Goal: Task Accomplishment & Management: Use online tool/utility

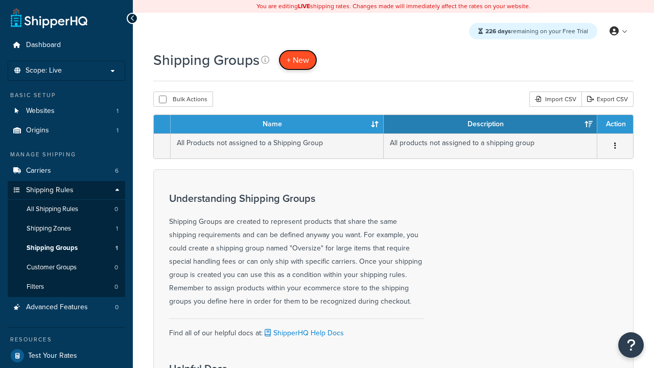
click at [298, 60] on span "+ New" at bounding box center [298, 60] width 22 height 12
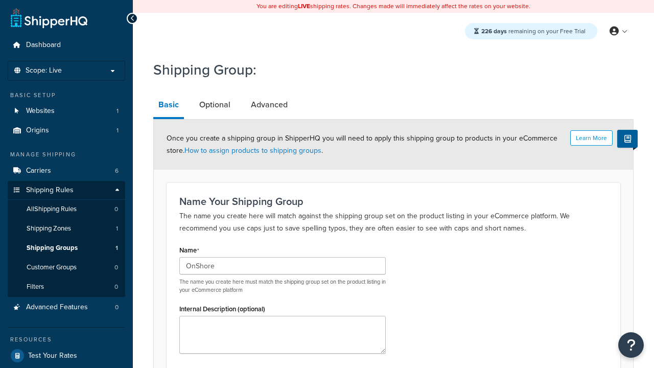
scroll to position [100, 0]
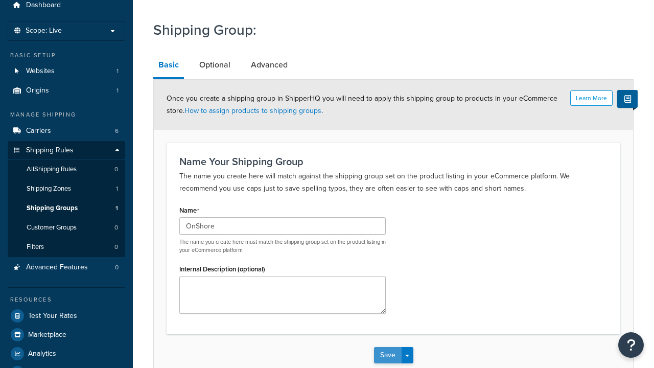
type input "OnShore"
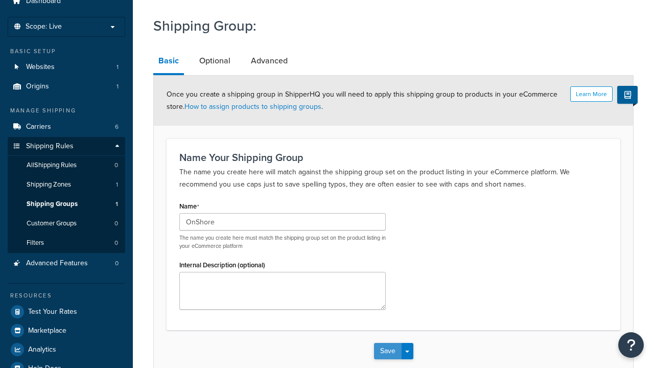
click at [387, 343] on button "Save" at bounding box center [388, 351] width 28 height 16
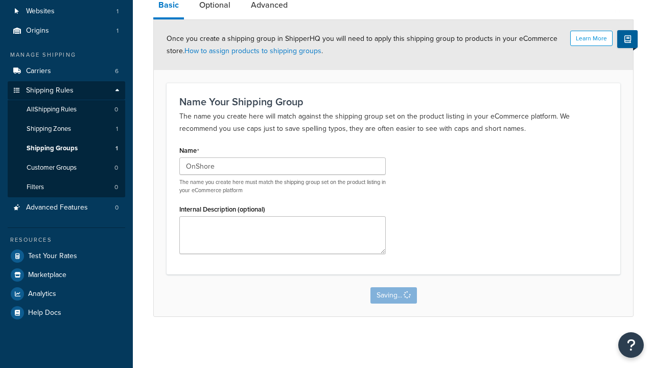
scroll to position [0, 0]
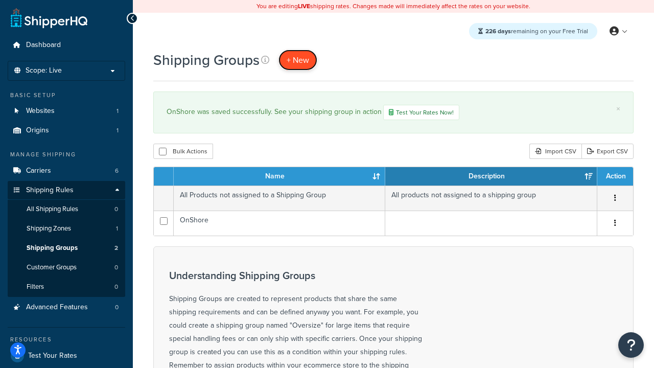
click at [298, 60] on span "+ New" at bounding box center [298, 60] width 22 height 12
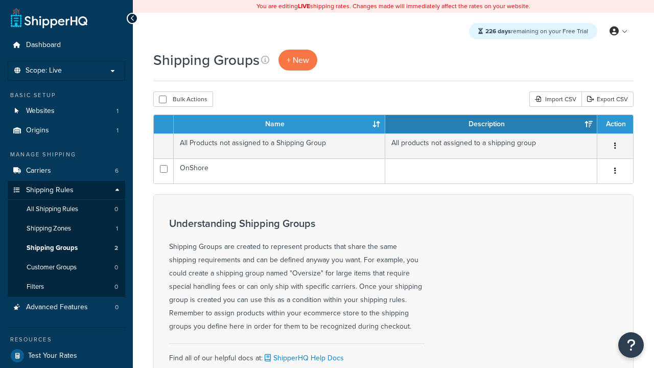
click at [279, 125] on th "Name" at bounding box center [279, 124] width 211 height 18
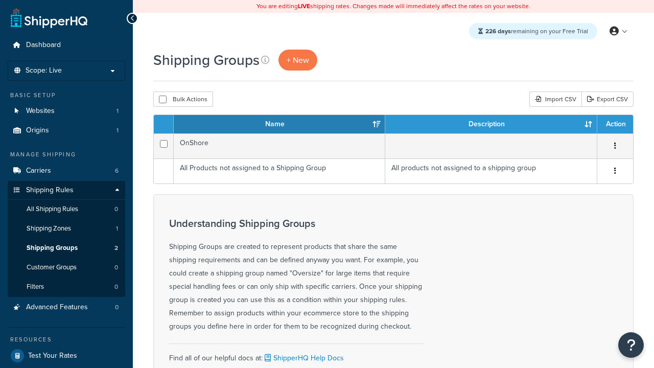
click at [491, 125] on th "Description" at bounding box center [491, 124] width 212 height 18
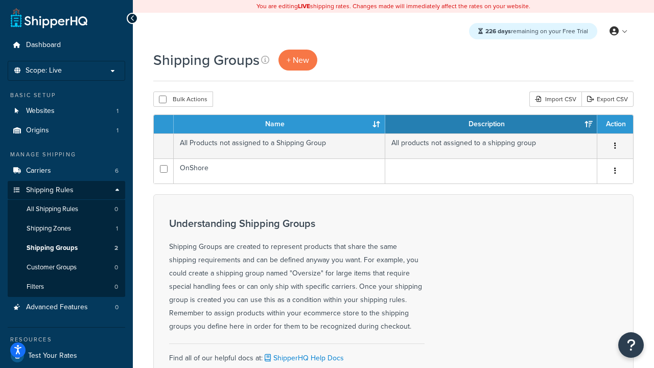
click at [615, 125] on th "Action" at bounding box center [615, 124] width 36 height 18
click at [265, 60] on icon at bounding box center [265, 60] width 8 height 8
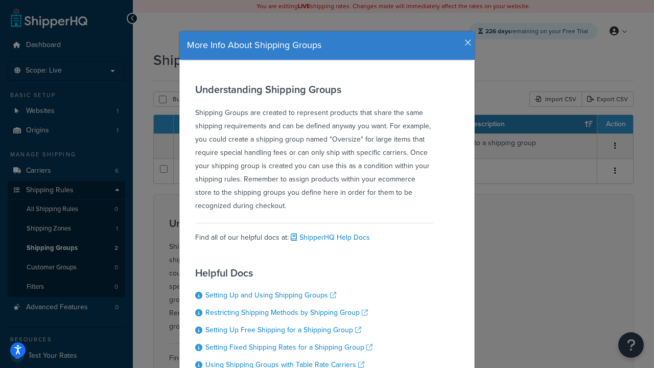
click at [465, 39] on icon "button" at bounding box center [467, 42] width 7 height 9
